Goal: Transaction & Acquisition: Subscribe to service/newsletter

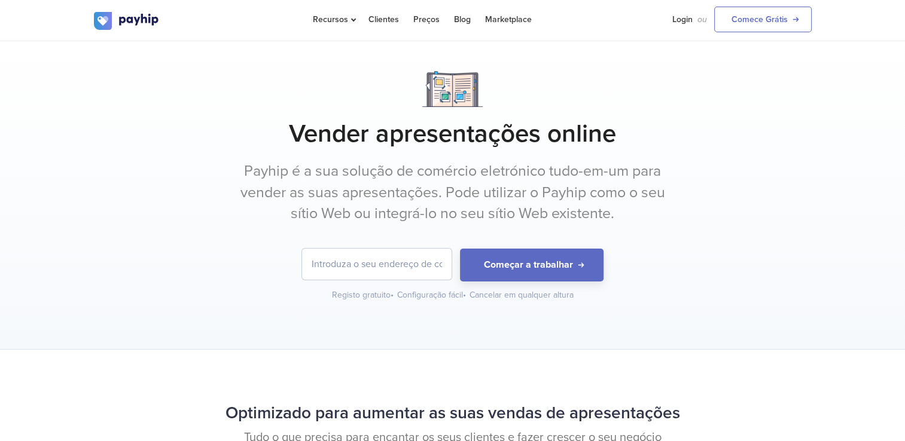
click at [435, 286] on div "Começar a trabalhar Registo gratuito • Configuração fácil • Cancelar em qualque…" at bounding box center [453, 275] width 718 height 53
click at [434, 268] on input "email" at bounding box center [376, 264] width 149 height 31
drag, startPoint x: 396, startPoint y: 263, endPoint x: 450, endPoint y: 267, distance: 54.0
click at [479, 267] on form "Começar a trabalhar" at bounding box center [453, 265] width 718 height 33
drag, startPoint x: 359, startPoint y: 264, endPoint x: 462, endPoint y: 261, distance: 102.9
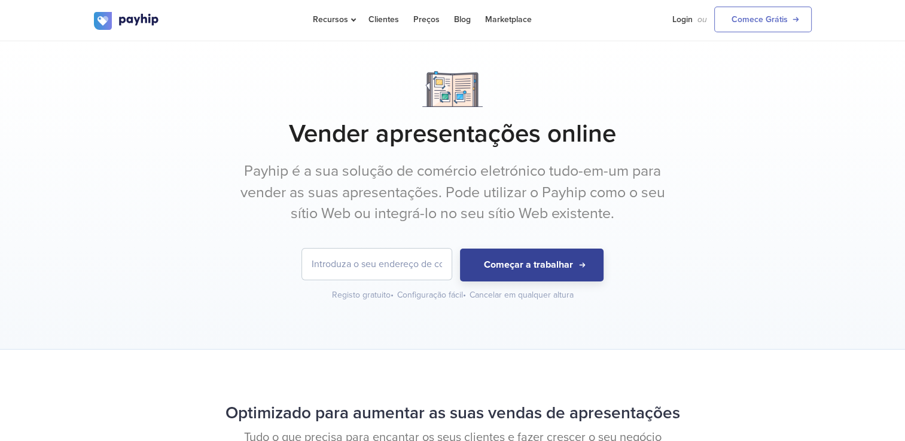
click at [462, 261] on form "Começar a trabalhar" at bounding box center [453, 265] width 718 height 33
click at [437, 264] on input "email" at bounding box center [376, 264] width 149 height 31
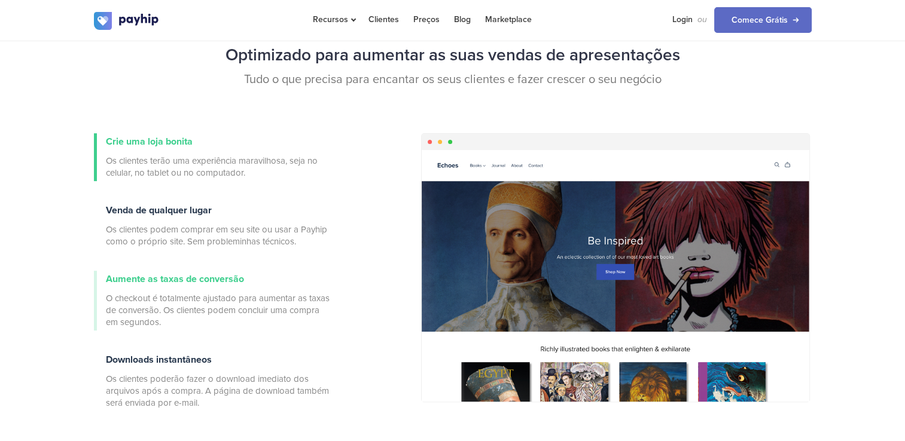
scroll to position [359, 0]
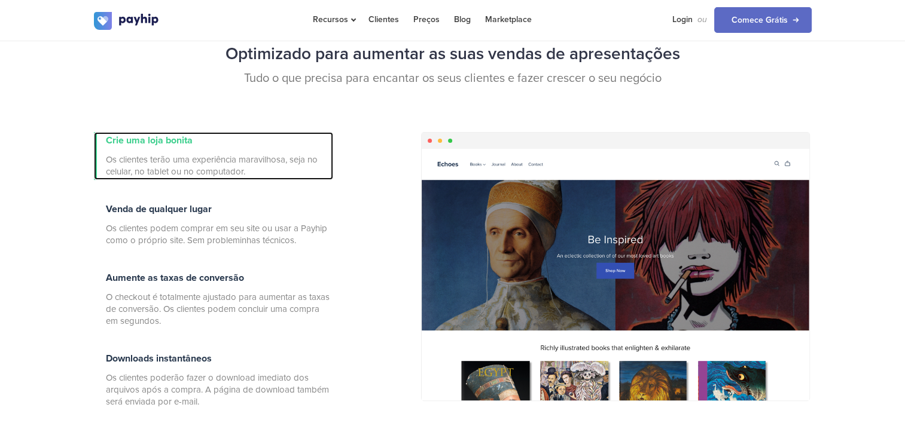
click at [159, 140] on span "Crie uma loja bonita" at bounding box center [149, 141] width 87 height 12
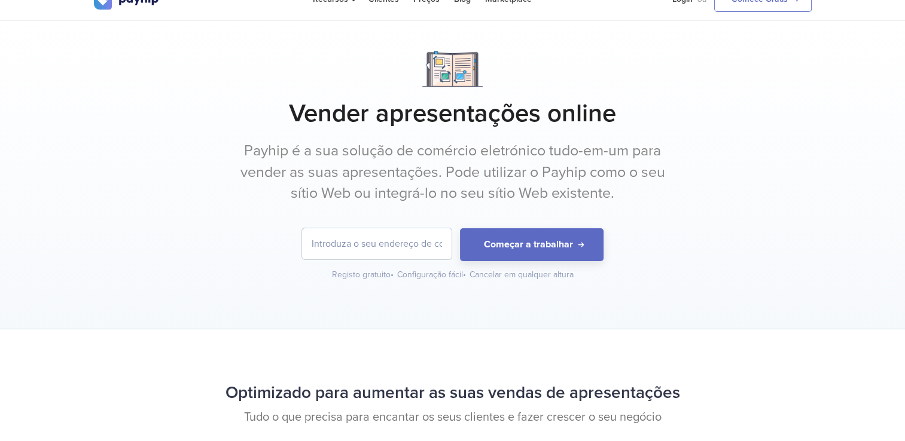
scroll to position [0, 0]
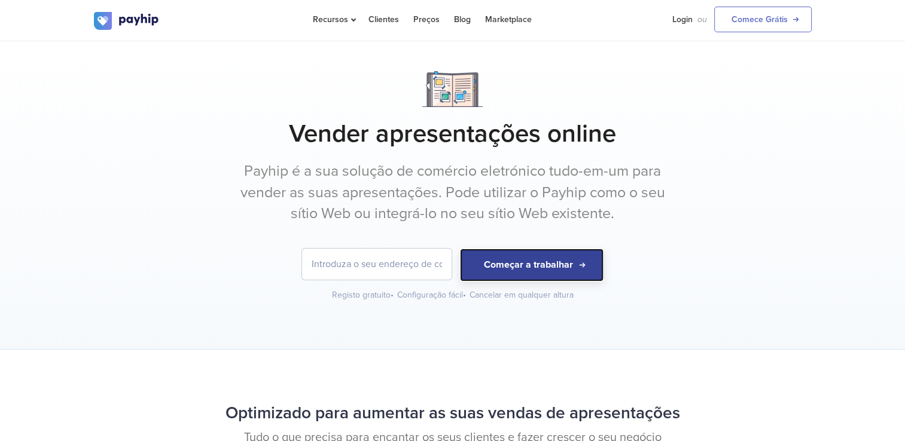
click at [519, 268] on button "Começar a trabalhar" at bounding box center [532, 265] width 144 height 33
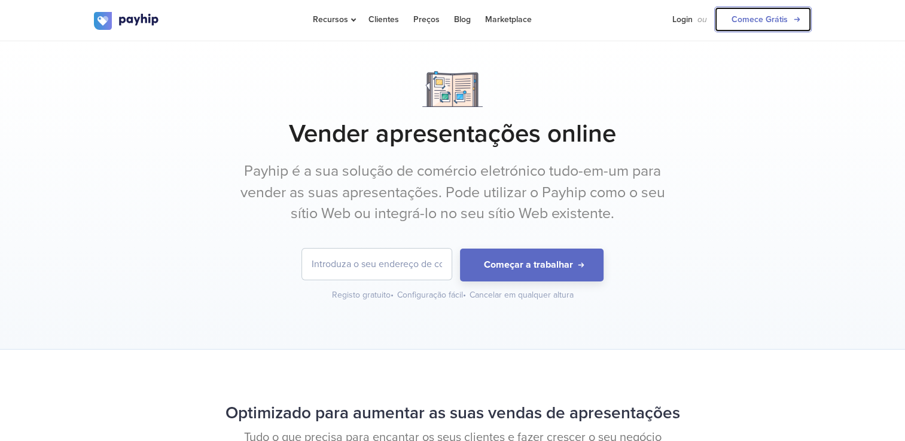
click at [762, 23] on link "Comece Grátis" at bounding box center [762, 20] width 97 height 26
